Goal: Task Accomplishment & Management: Use online tool/utility

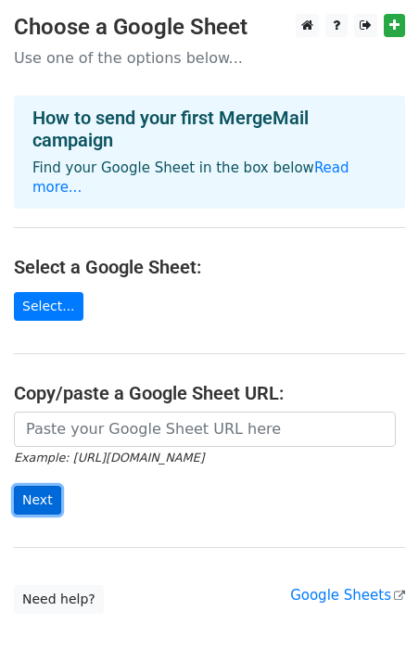
click at [45, 486] on input "Next" at bounding box center [37, 500] width 47 height 29
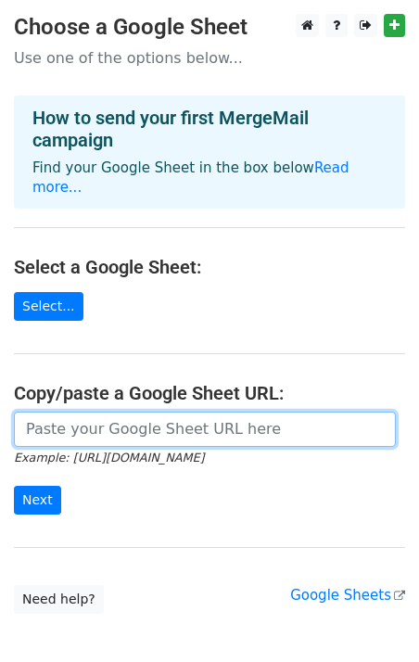
click at [64, 417] on input "url" at bounding box center [205, 428] width 382 height 35
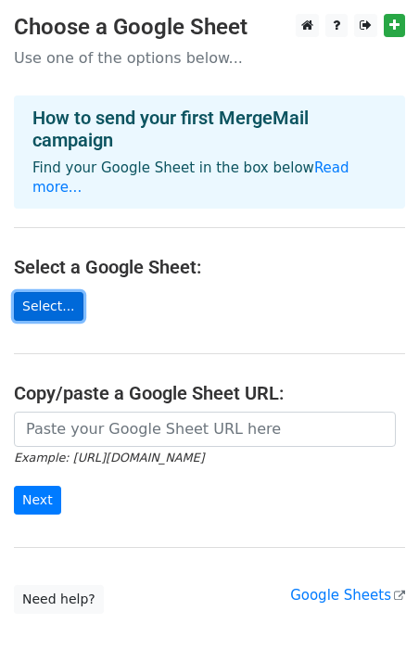
click at [45, 292] on link "Select..." at bounding box center [48, 306] width 69 height 29
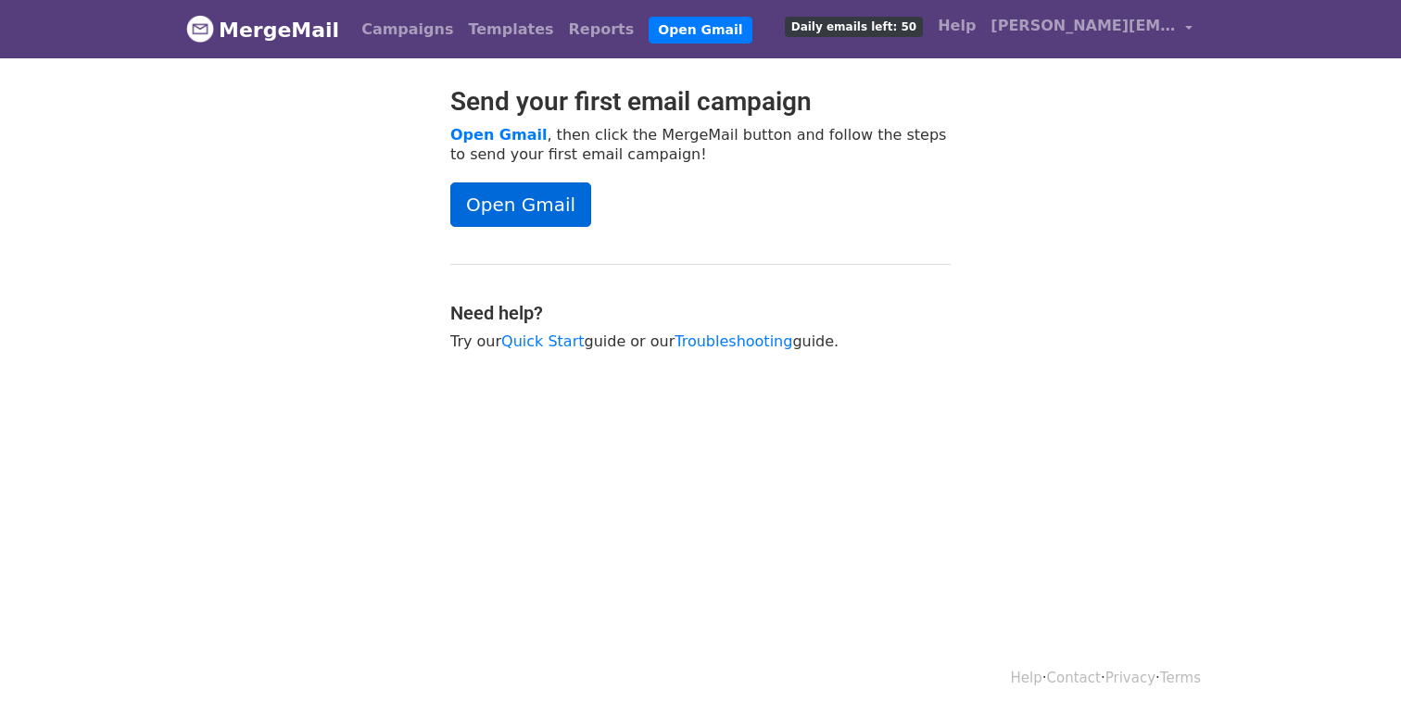
click at [548, 202] on link "Open Gmail" at bounding box center [520, 205] width 141 height 44
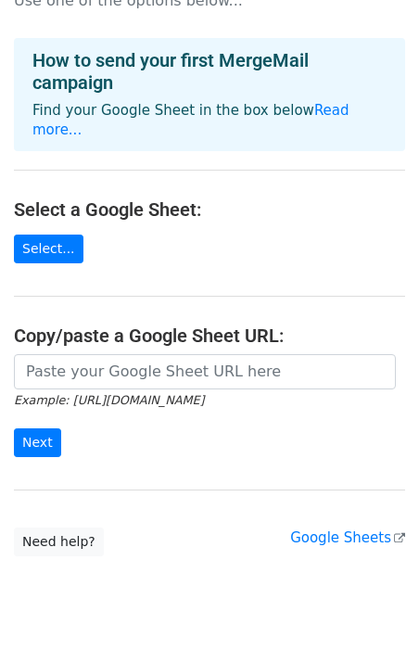
scroll to position [81, 0]
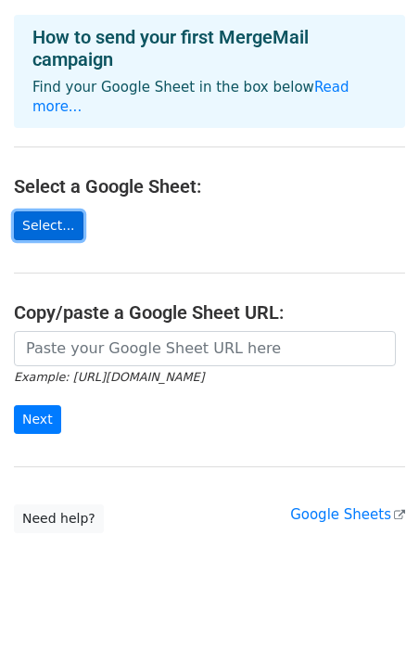
click at [62, 211] on link "Select..." at bounding box center [48, 225] width 69 height 29
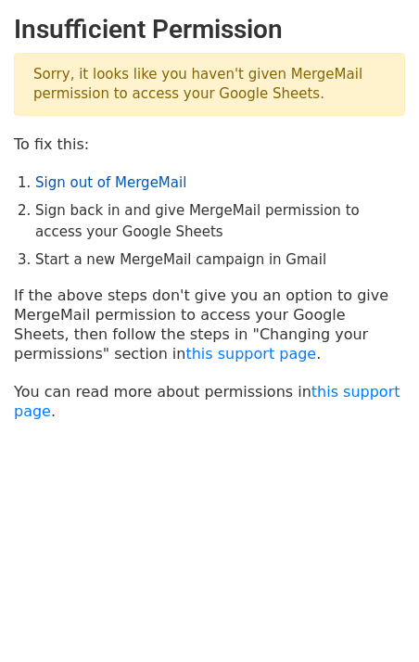
click at [112, 185] on link "Sign out of MergeMail" at bounding box center [110, 182] width 151 height 17
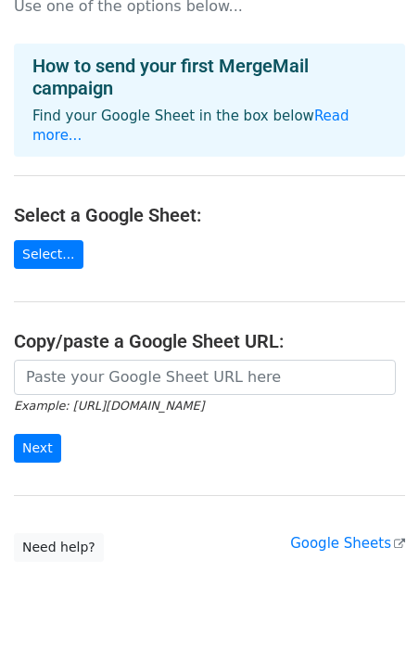
scroll to position [81, 0]
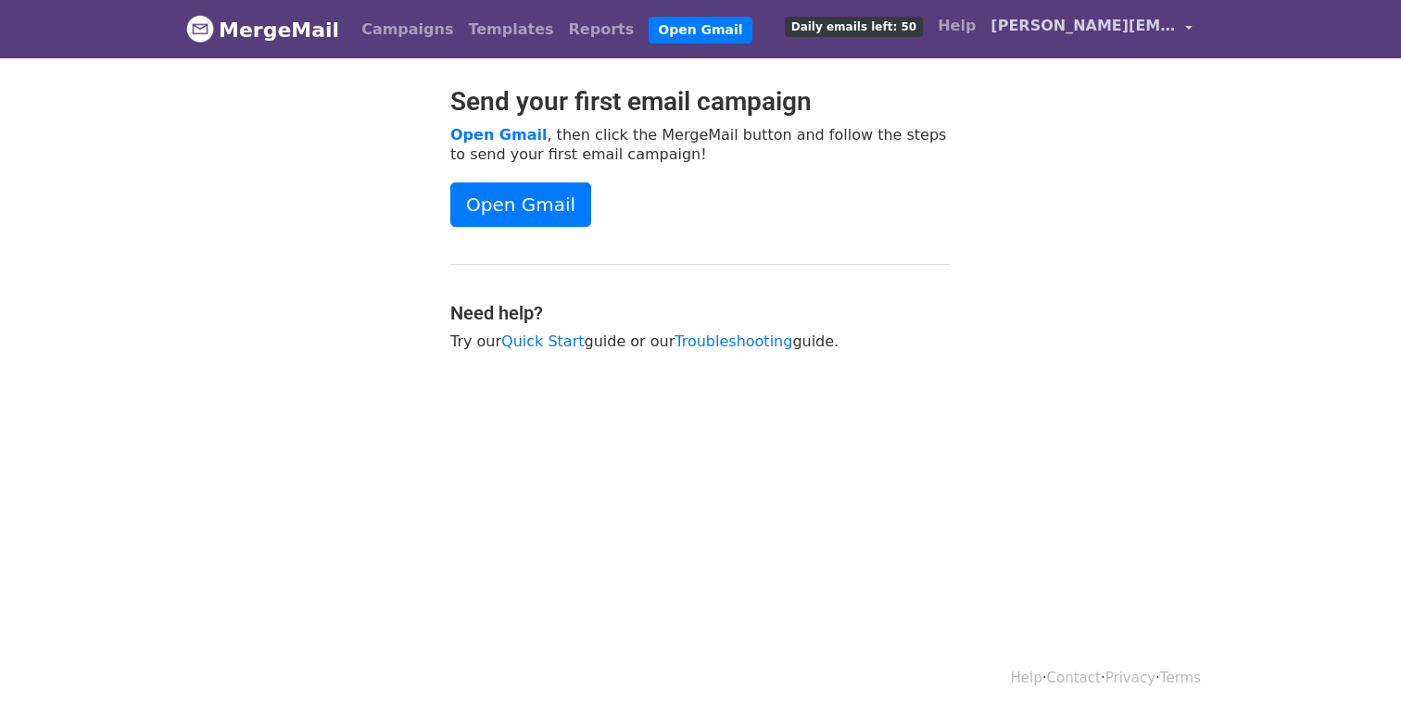
click at [1180, 27] on link "denny@jobseeker.company" at bounding box center [1091, 29] width 217 height 44
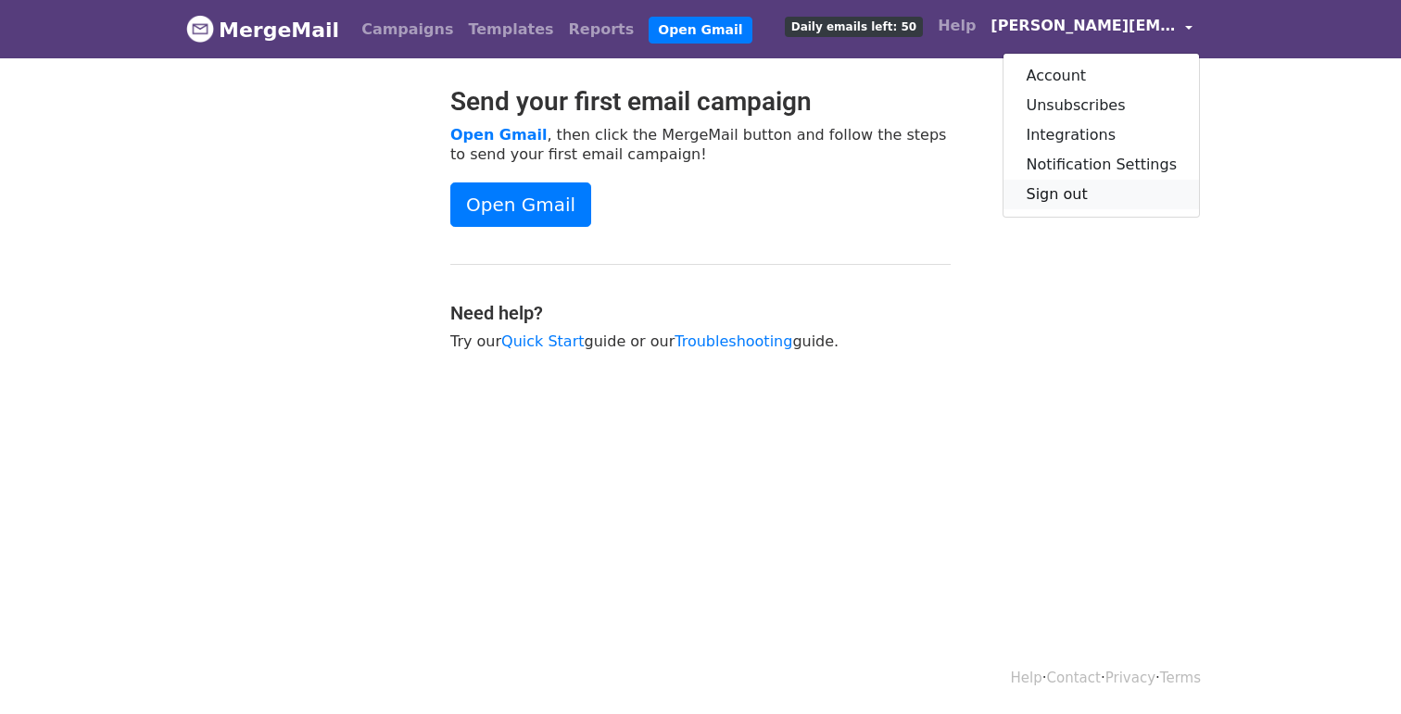
click at [1095, 200] on link "Sign out" at bounding box center [1102, 195] width 196 height 30
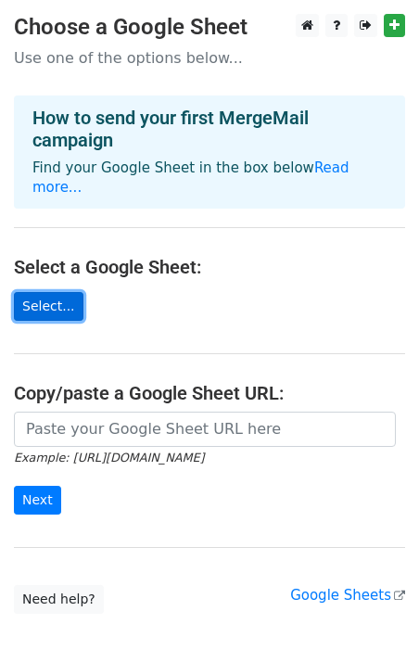
click at [53, 292] on link "Select..." at bounding box center [48, 306] width 69 height 29
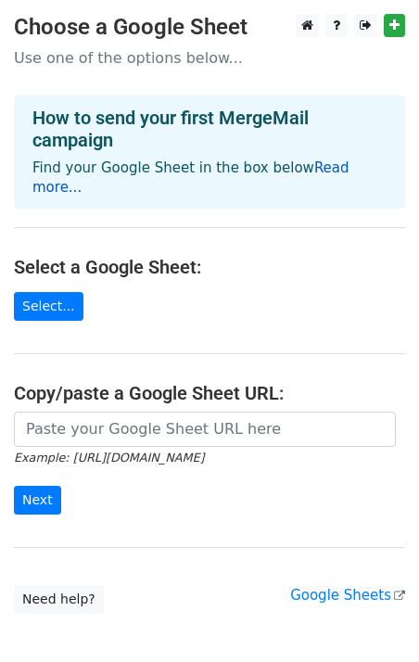
click at [339, 171] on link "Read more..." at bounding box center [190, 177] width 317 height 36
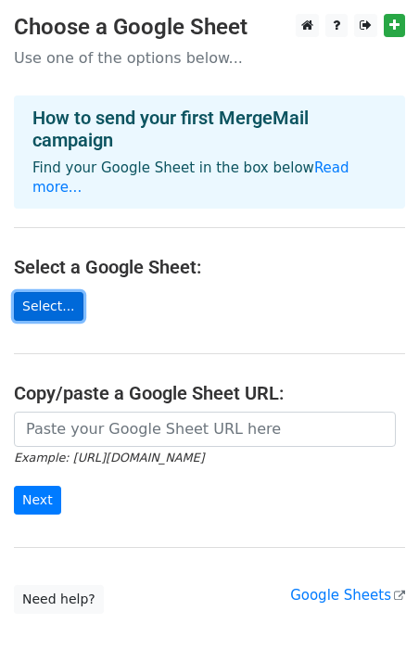
click at [45, 292] on link "Select..." at bounding box center [48, 306] width 69 height 29
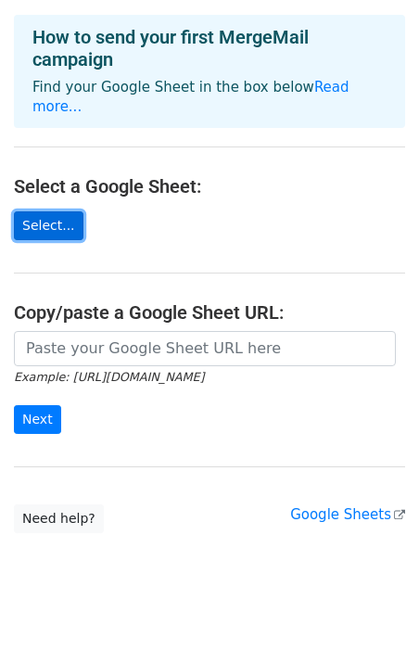
click at [58, 211] on link "Select..." at bounding box center [48, 225] width 69 height 29
